Goal: Complete application form: Complete application form

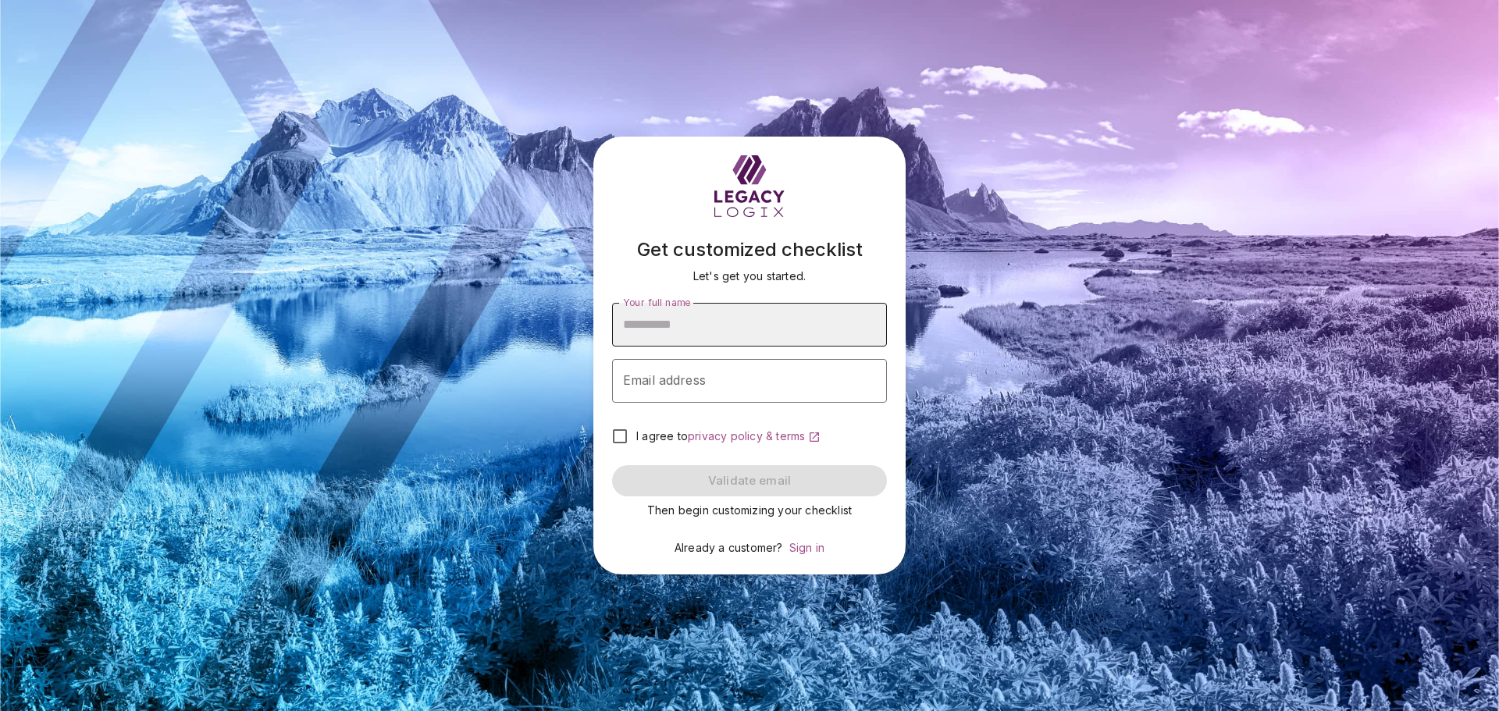
click at [731, 321] on input "Your full name" at bounding box center [749, 325] width 275 height 44
click at [671, 331] on input "Your full name" at bounding box center [749, 325] width 275 height 44
type input "**********"
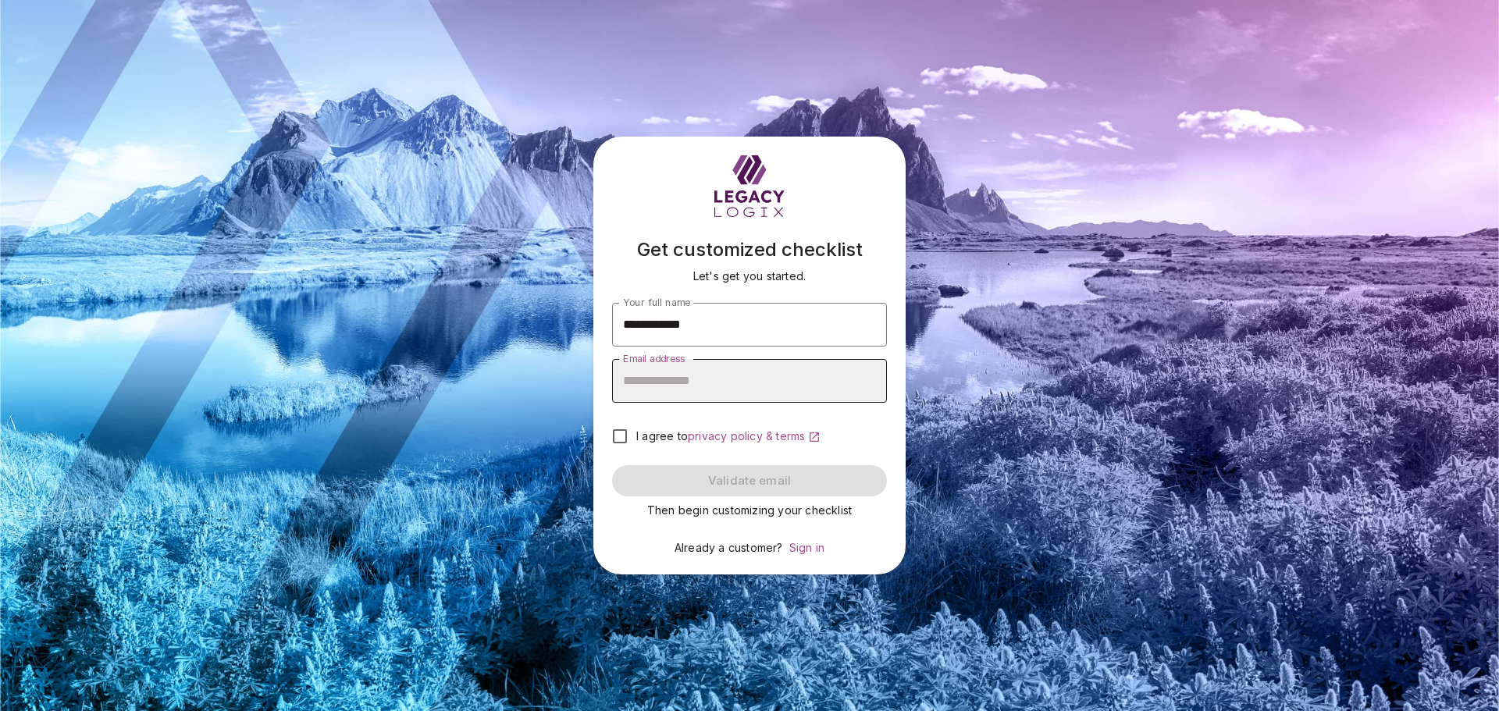
click at [669, 378] on input "Email address" at bounding box center [749, 381] width 275 height 44
type input "**********"
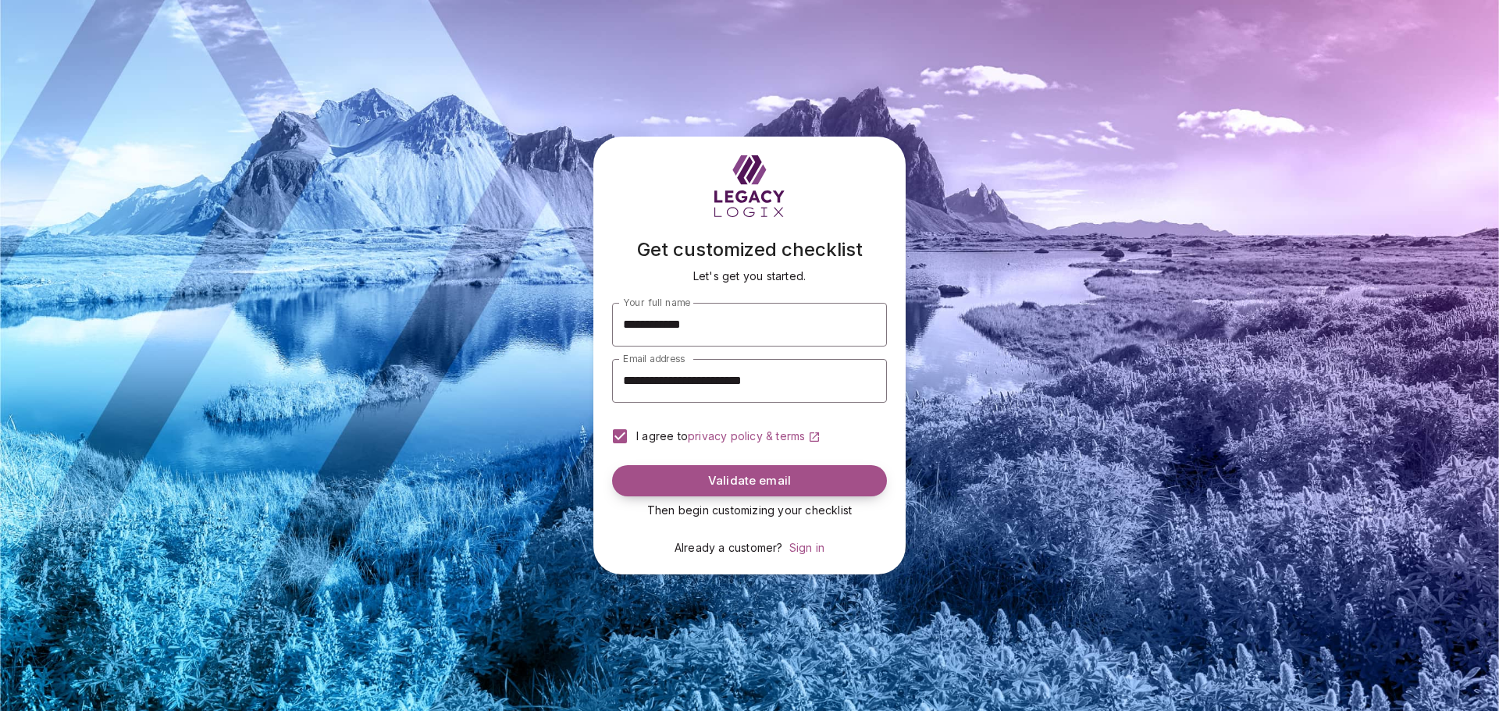
click at [728, 485] on span "Validate email" at bounding box center [749, 481] width 83 height 15
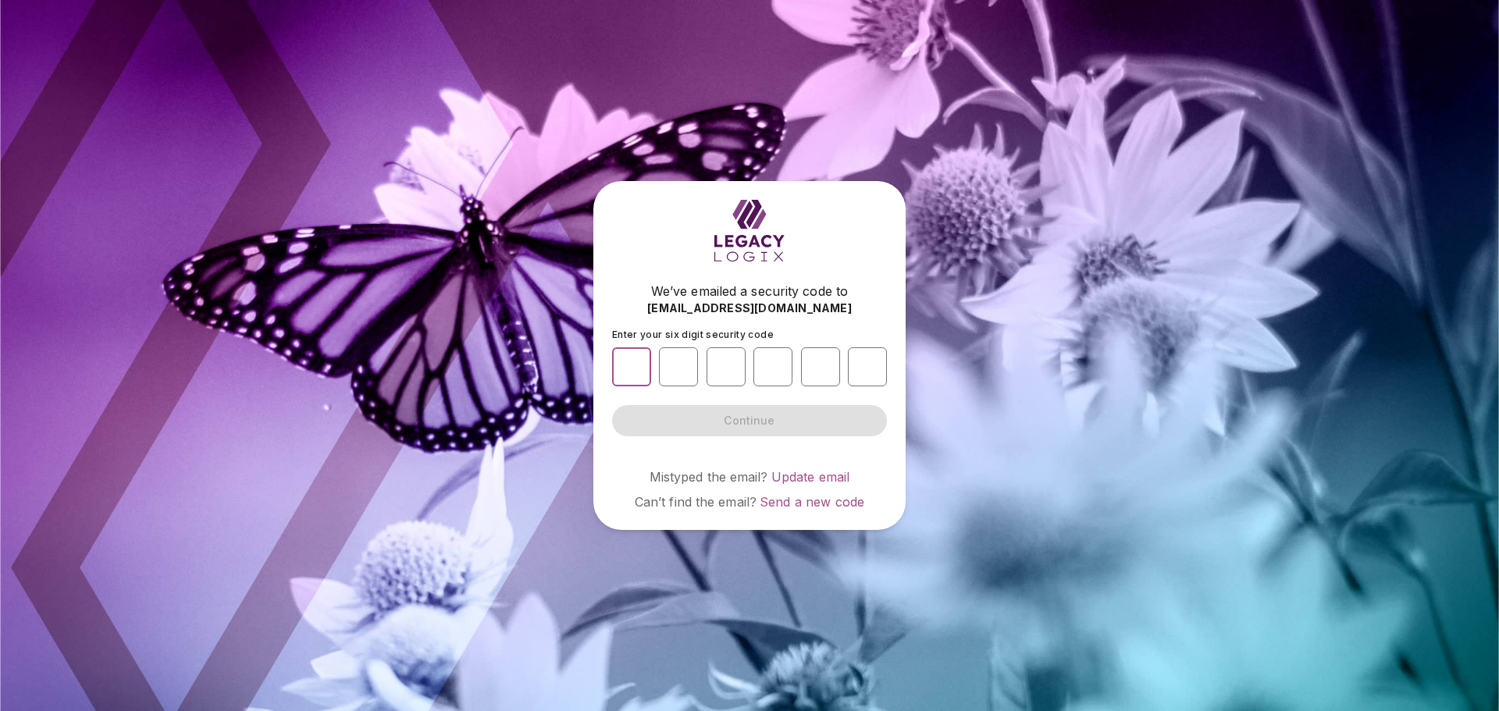
click at [635, 373] on input "number" at bounding box center [631, 366] width 39 height 39
type input "*"
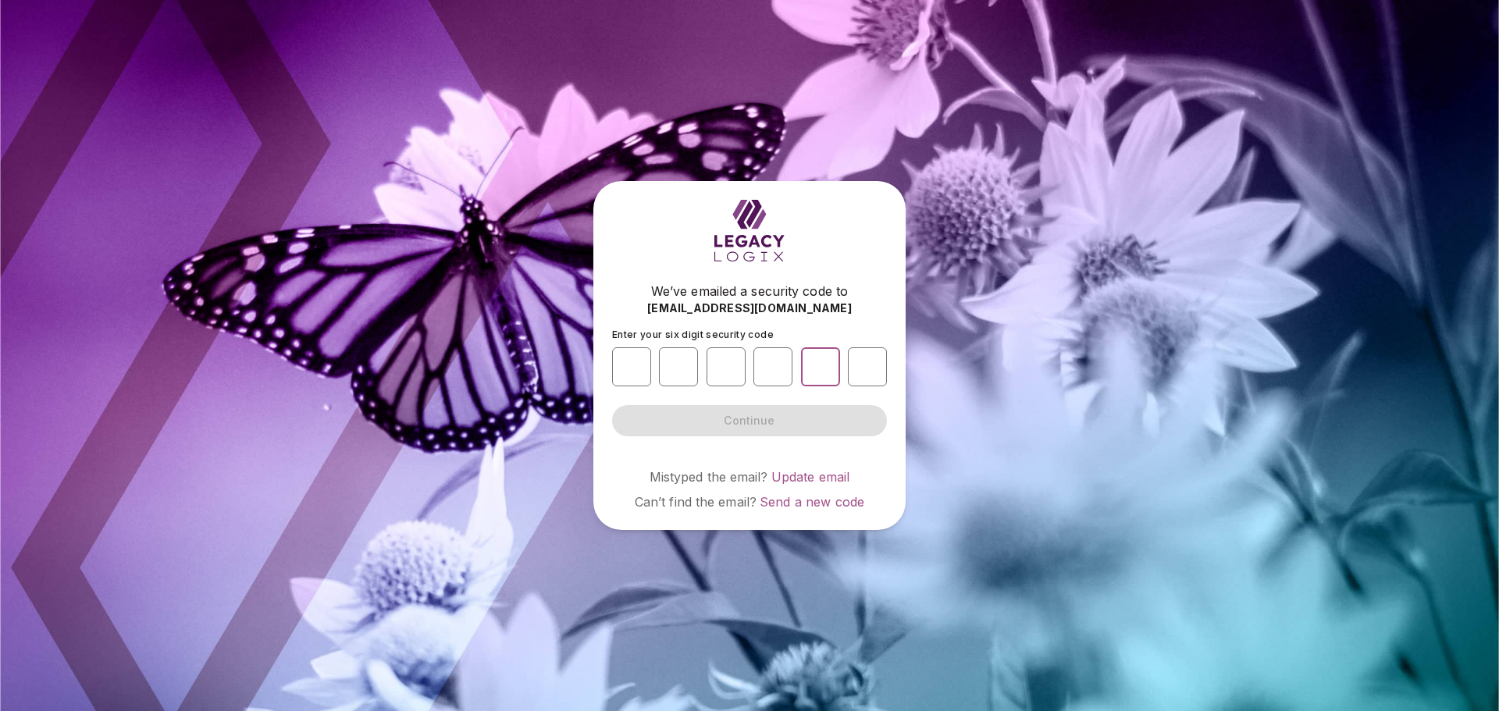
type input "*"
click at [692, 446] on div "Enter your six digit security code * * * * * * Continue" at bounding box center [749, 398] width 275 height 139
click at [703, 422] on button "Continue" at bounding box center [749, 420] width 275 height 31
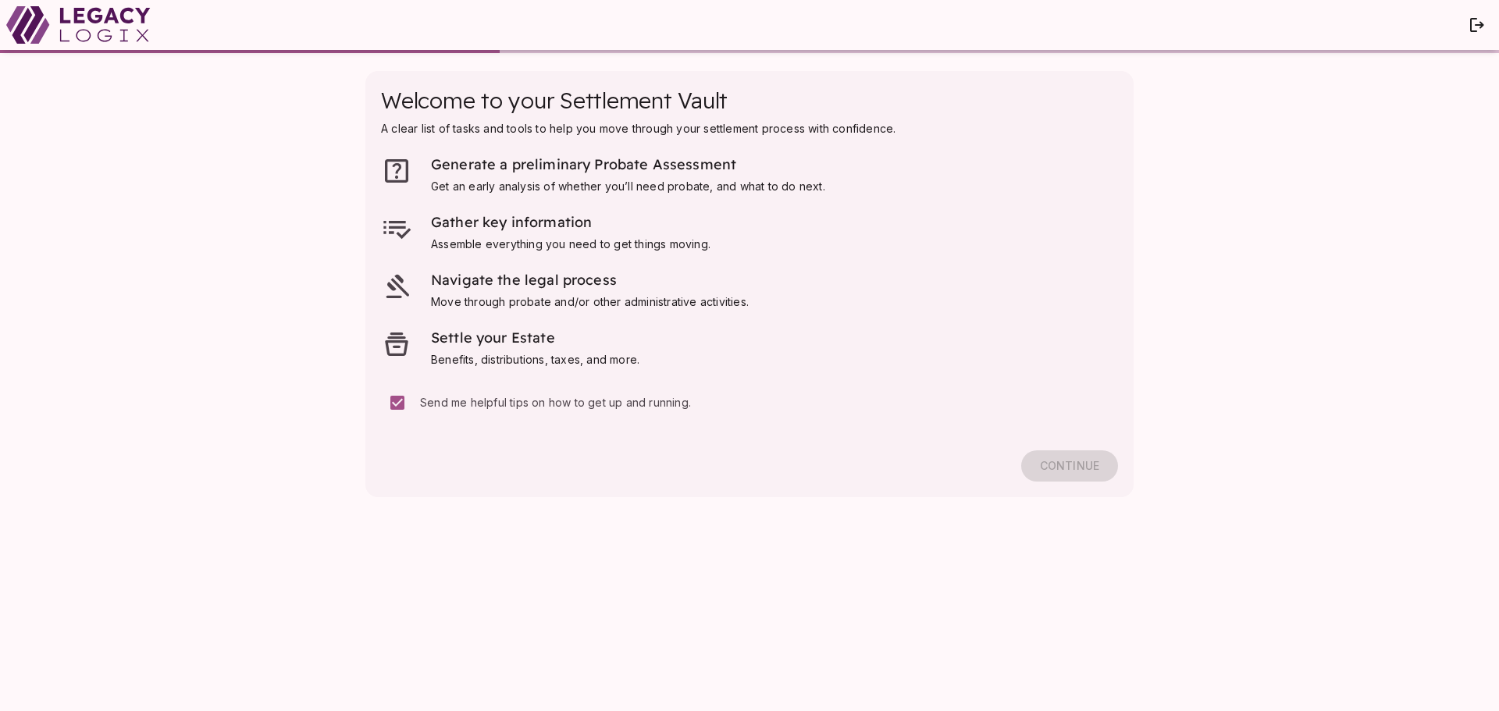
click at [1056, 471] on div "Continue" at bounding box center [749, 450] width 737 height 62
click at [1071, 465] on span "Continue" at bounding box center [1069, 466] width 59 height 14
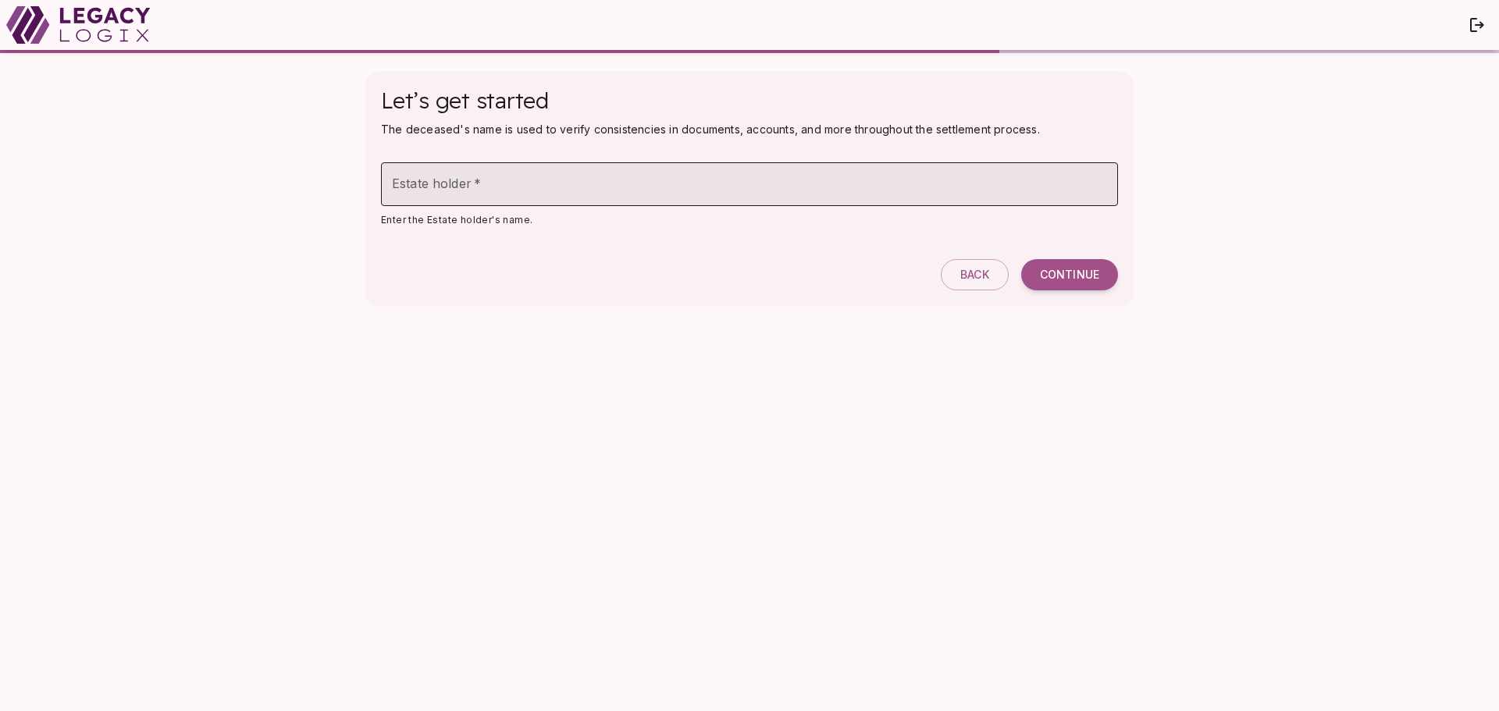
click at [511, 184] on input "Estate holder   *" at bounding box center [749, 184] width 737 height 44
type input "**********"
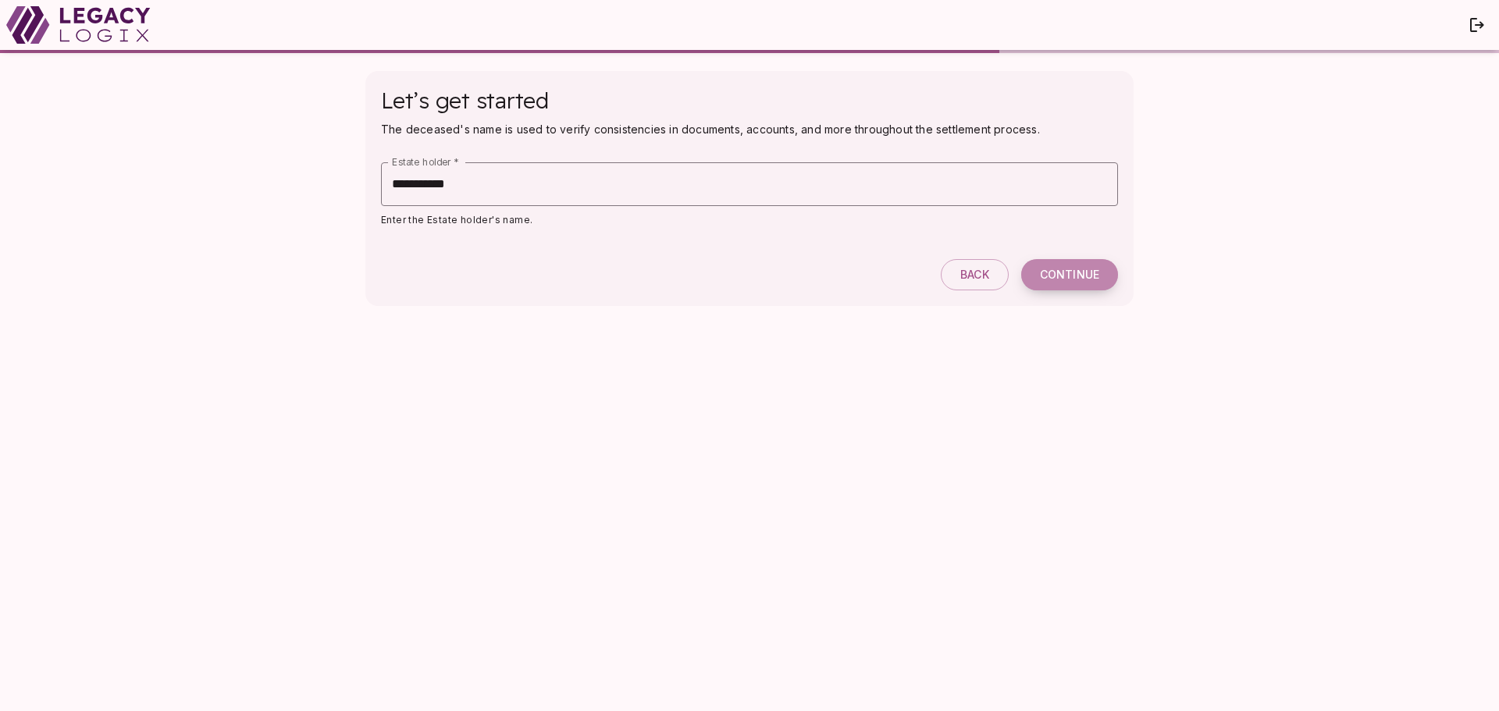
click at [1073, 276] on span "Continue" at bounding box center [1069, 275] width 59 height 14
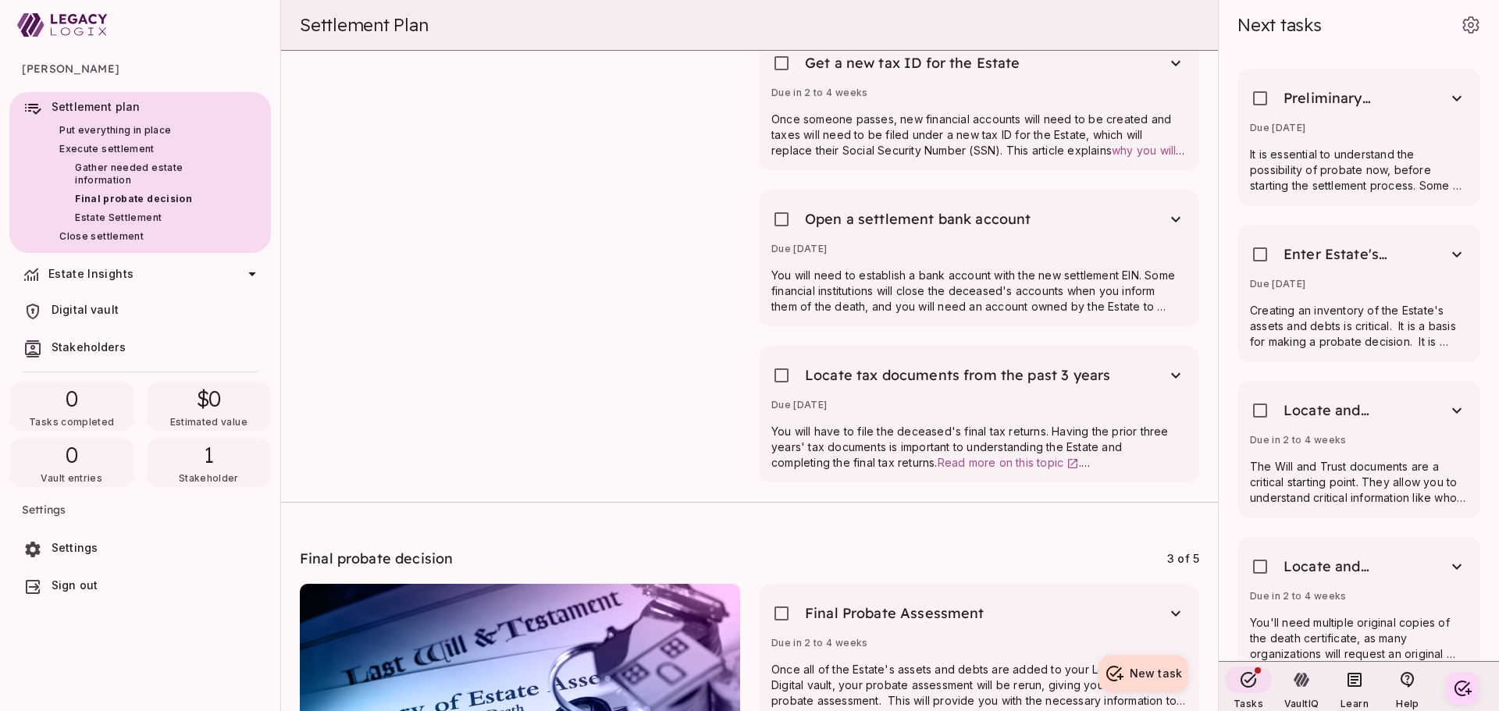
scroll to position [1327, 0]
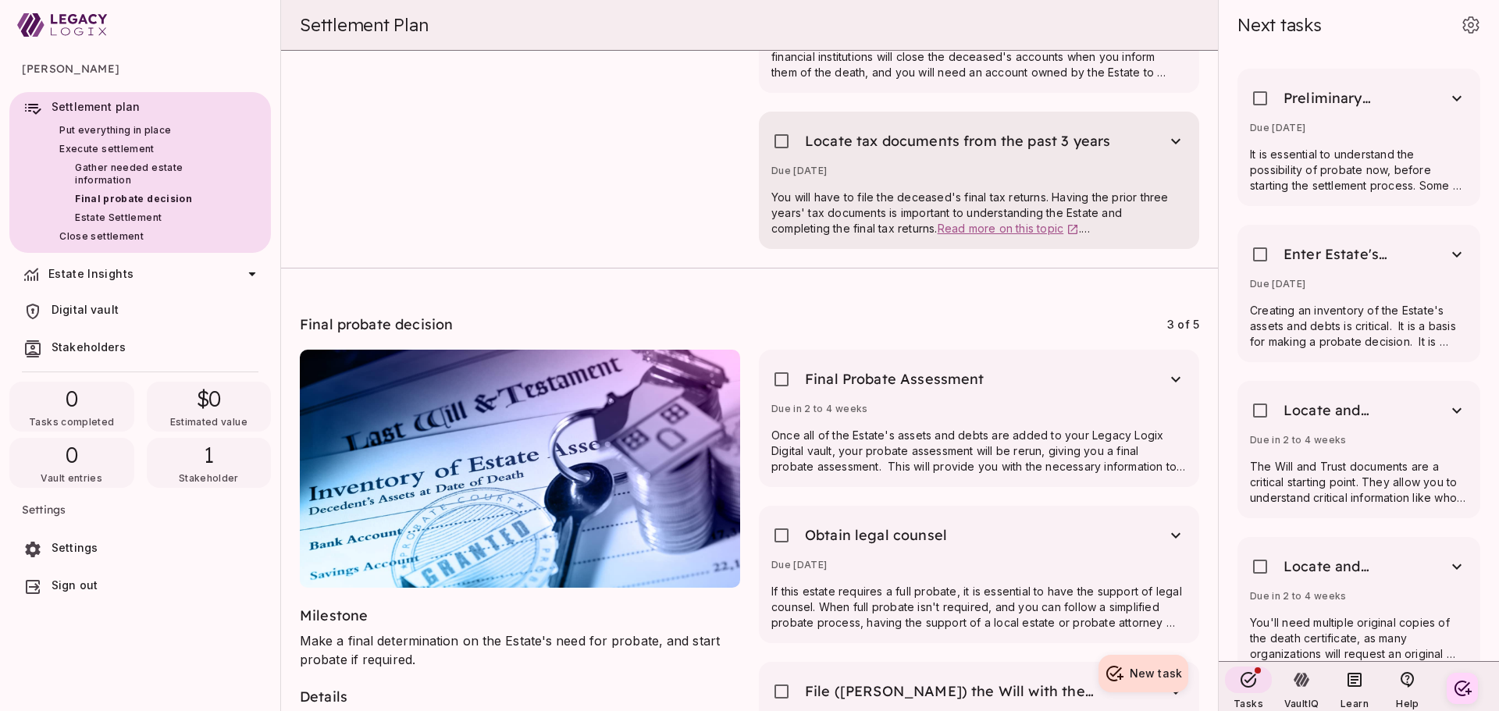
click at [1037, 224] on span "Read more on this topic" at bounding box center [1001, 228] width 126 height 13
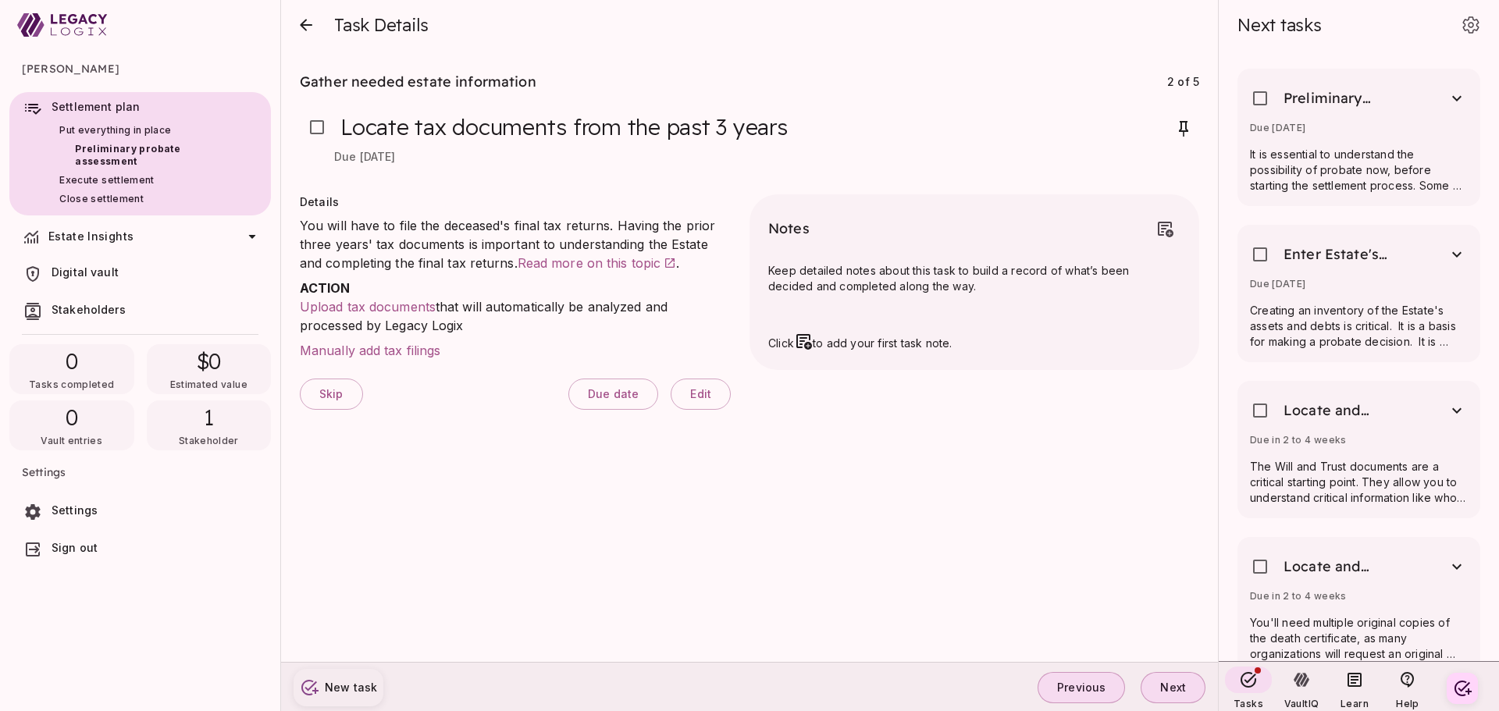
scroll to position [0, 0]
